Goal: Information Seeking & Learning: Learn about a topic

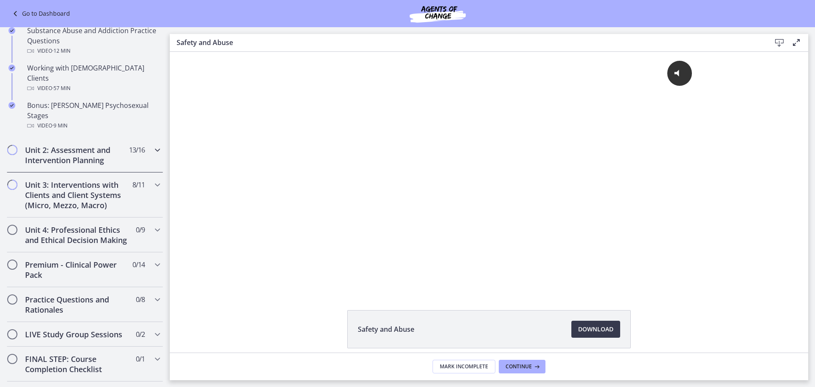
scroll to position [620, 0]
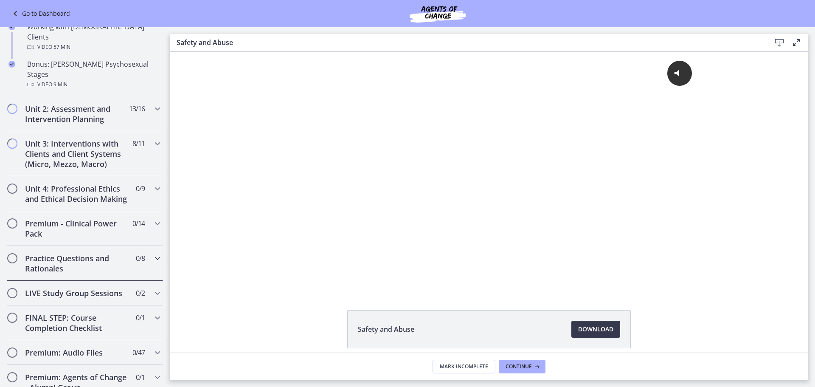
click at [120, 253] on h2 "Practice Questions and Rationales" at bounding box center [77, 263] width 104 height 20
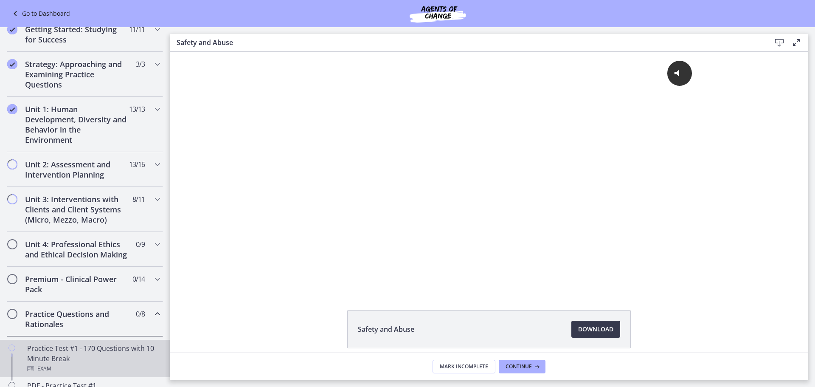
scroll to position [123, 0]
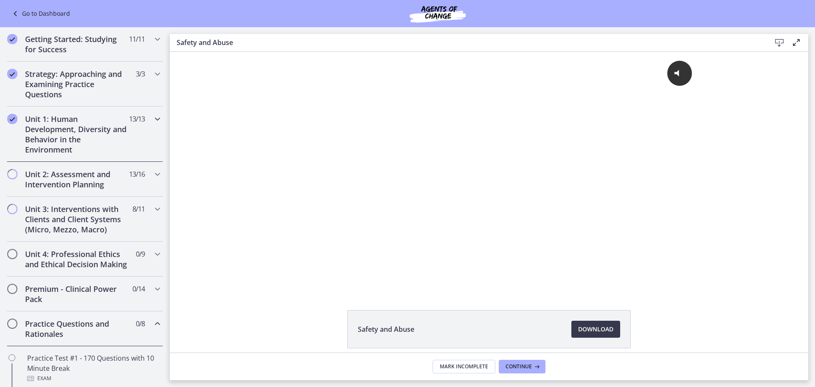
click at [152, 119] on icon "Chapters" at bounding box center [157, 119] width 10 height 10
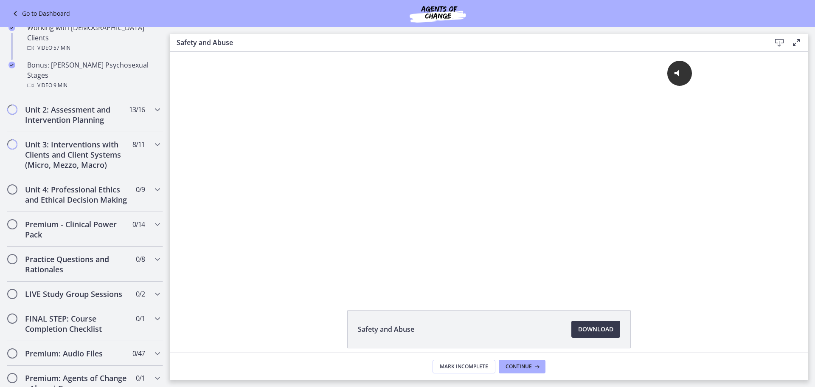
scroll to position [632, 0]
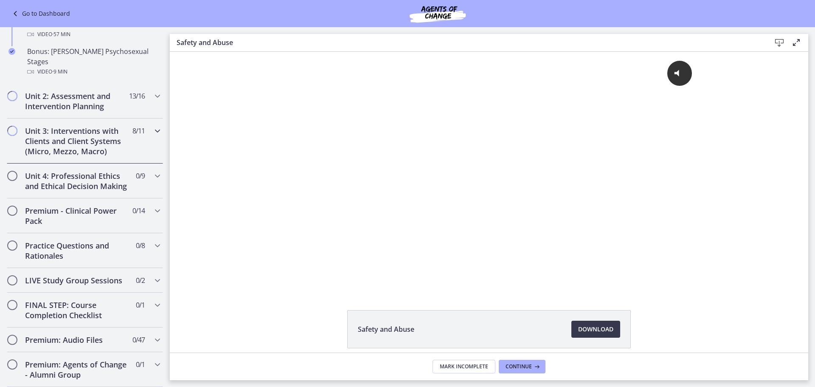
click at [154, 126] on icon "Chapters" at bounding box center [157, 131] width 10 height 10
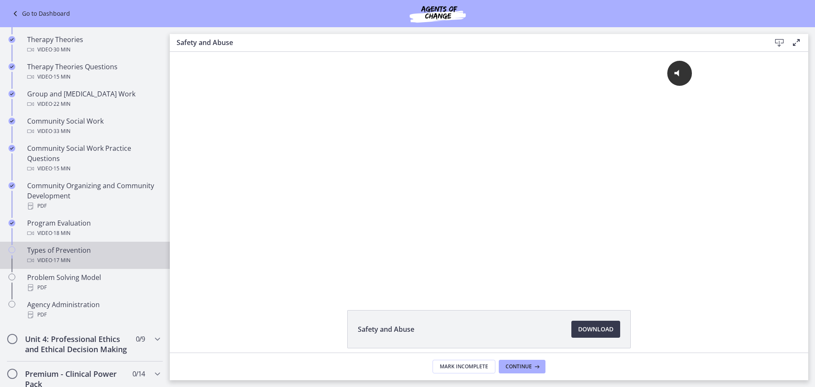
scroll to position [365, 0]
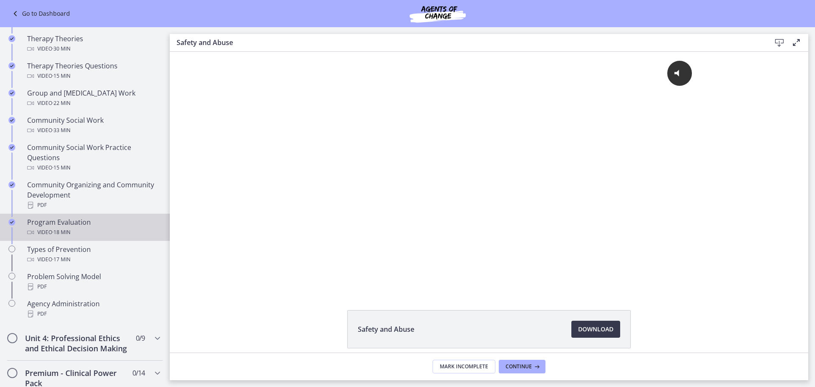
click at [73, 226] on div "Program Evaluation Video · 18 min" at bounding box center [93, 227] width 132 height 20
click at [595, 328] on span "Download Opens in a new window" at bounding box center [595, 329] width 35 height 10
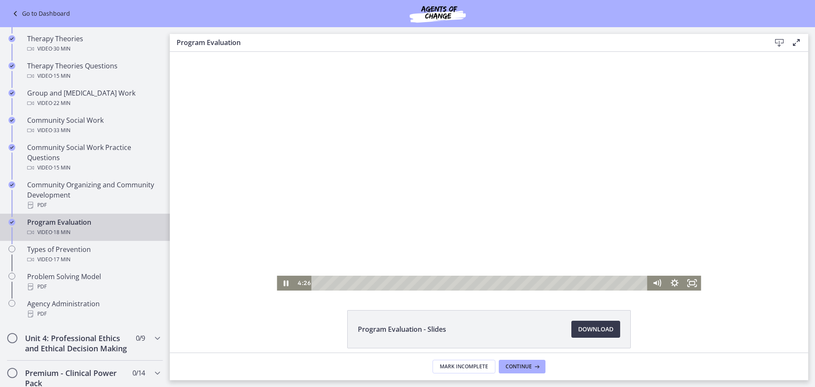
click at [380, 213] on div at bounding box center [489, 171] width 424 height 238
